Goal: Information Seeking & Learning: Find specific fact

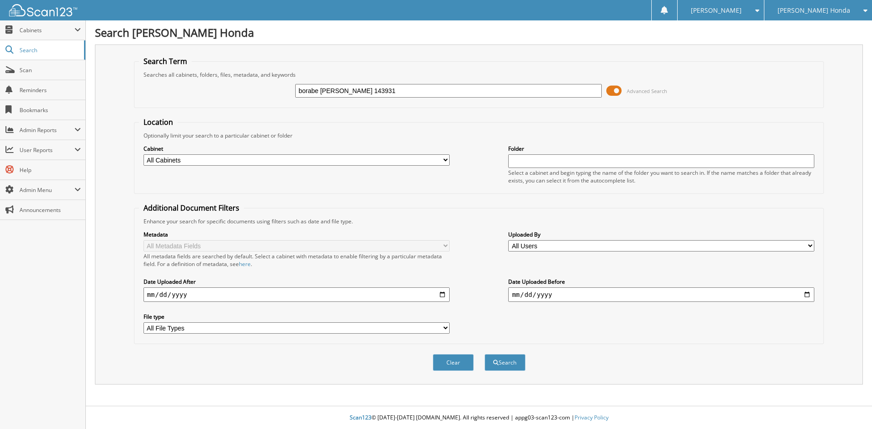
type input "borabe avila zoila 143931"
click at [484, 354] on button "Search" at bounding box center [504, 362] width 41 height 17
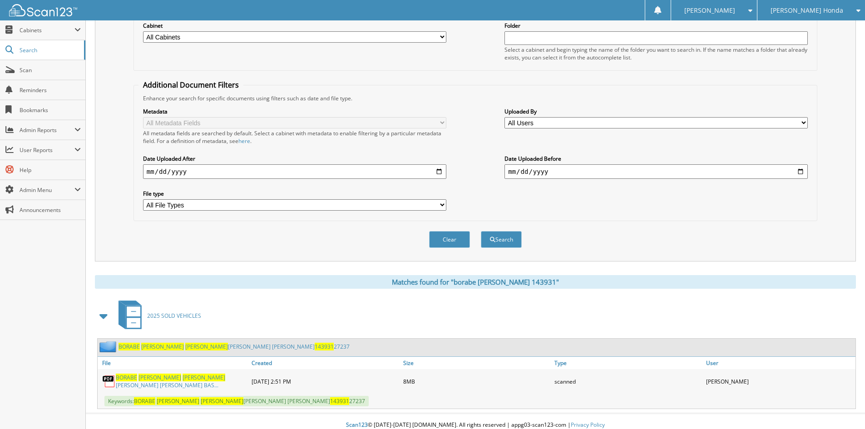
scroll to position [129, 0]
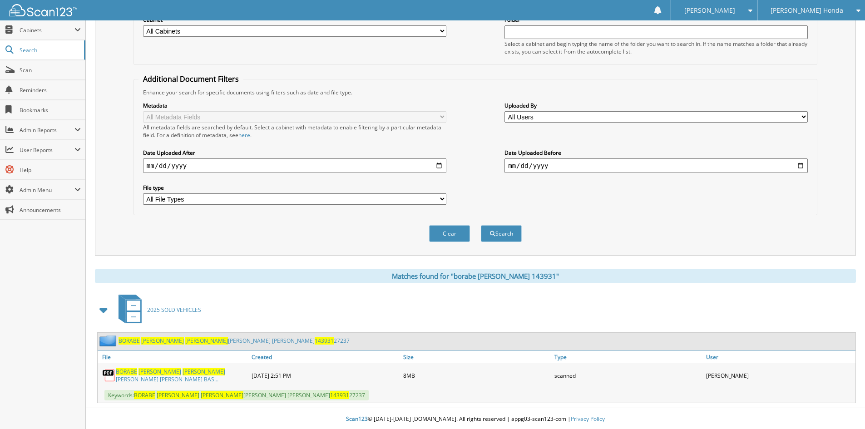
click at [207, 375] on link "BORABE AVILA ZOILA NEGRIN BARREDA BAS..." at bounding box center [181, 375] width 131 height 15
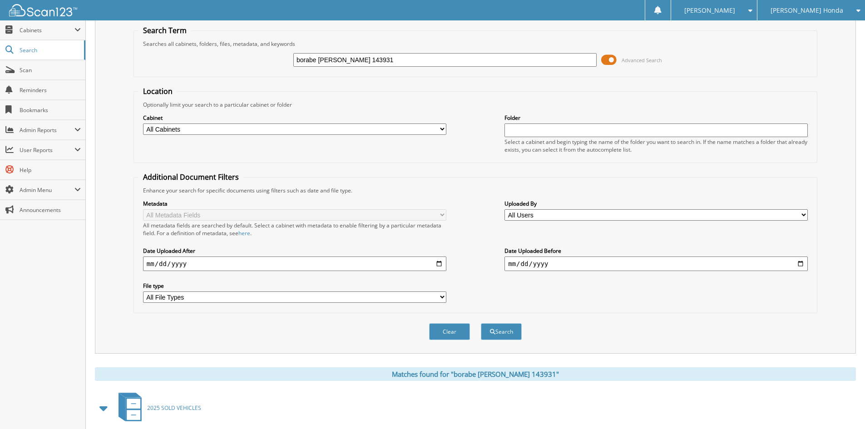
scroll to position [0, 0]
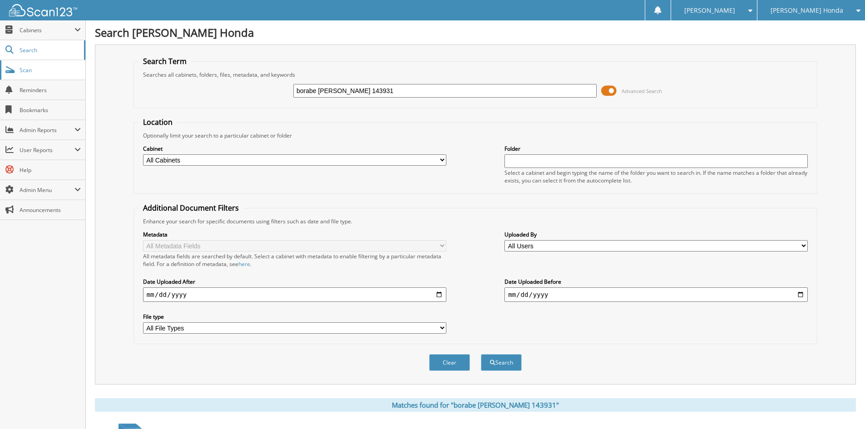
drag, startPoint x: 382, startPoint y: 91, endPoint x: 0, endPoint y: 70, distance: 382.8
click at [25, 64] on body "Laura C. Settings Logout Salinas Honda MBM Auto Management Inc Close Cabinets S…" at bounding box center [432, 279] width 865 height 559
type input "GJ104865A"
click at [481, 354] on button "Search" at bounding box center [501, 362] width 41 height 17
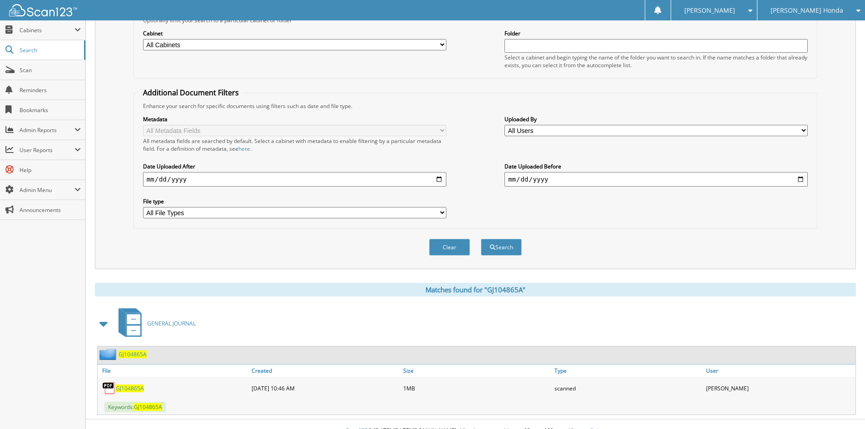
scroll to position [129, 0]
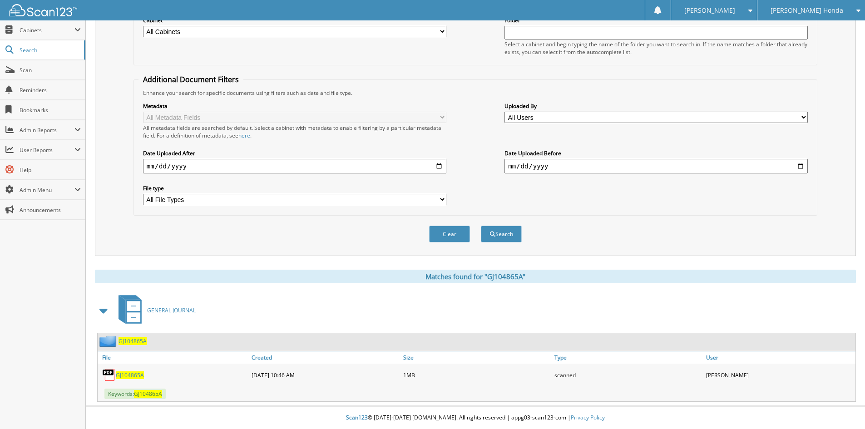
click at [138, 375] on span "GJ104865A" at bounding box center [130, 375] width 28 height 8
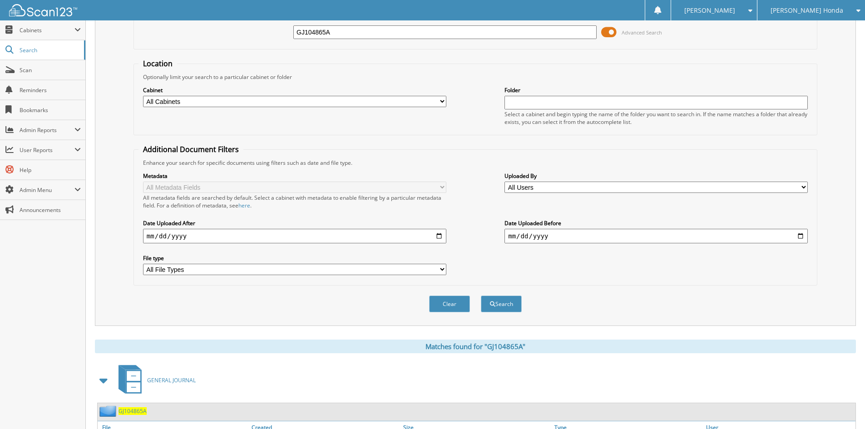
scroll to position [0, 0]
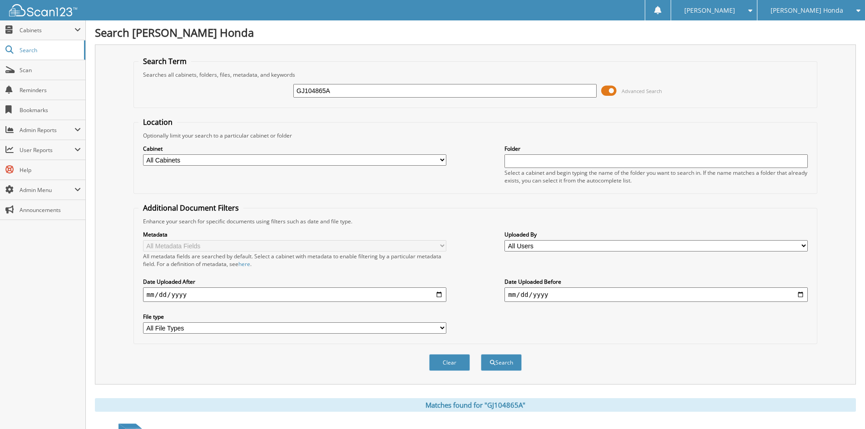
drag, startPoint x: 338, startPoint y: 90, endPoint x: 194, endPoint y: 59, distance: 147.8
click at [210, 60] on fieldset "Search Term Searches all cabinets, folders, files, metadata, and keywords GJ104…" at bounding box center [475, 82] width 684 height 52
type input "HOOPER PENNY 004965"
click at [481, 354] on button "Search" at bounding box center [501, 362] width 41 height 17
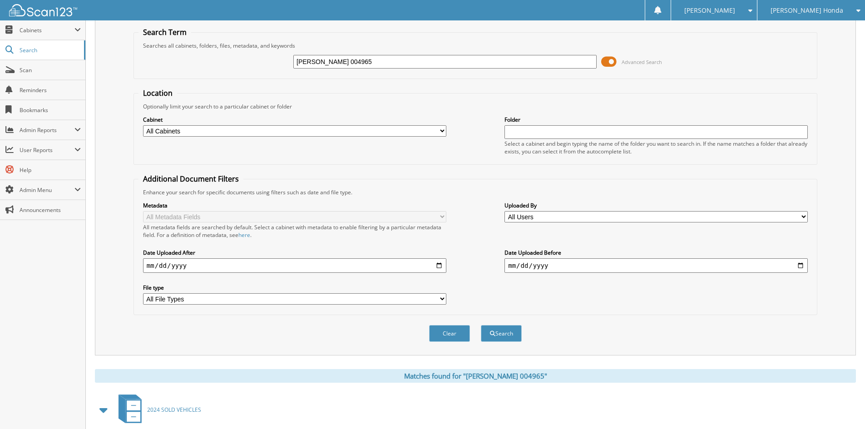
scroll to position [167, 0]
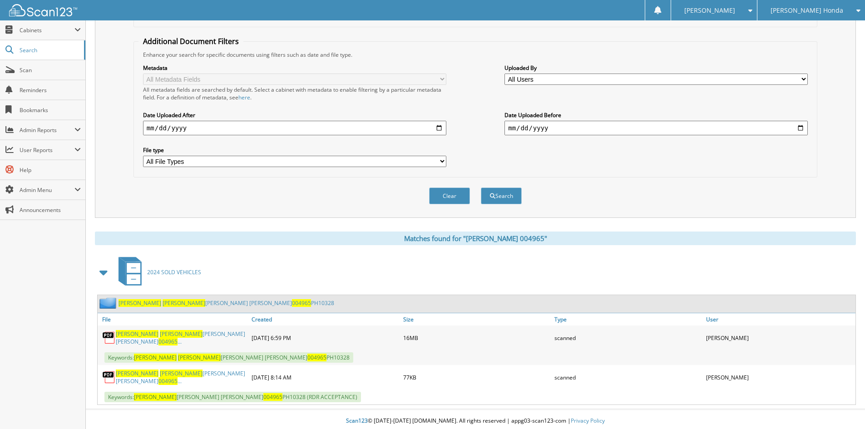
click at [198, 335] on link "[PERSON_NAME] [PERSON_NAME] [PERSON_NAME] 004965 ..." at bounding box center [181, 337] width 131 height 15
click at [25, 71] on span "Scan" at bounding box center [50, 70] width 61 height 8
